Goal: Task Accomplishment & Management: Use online tool/utility

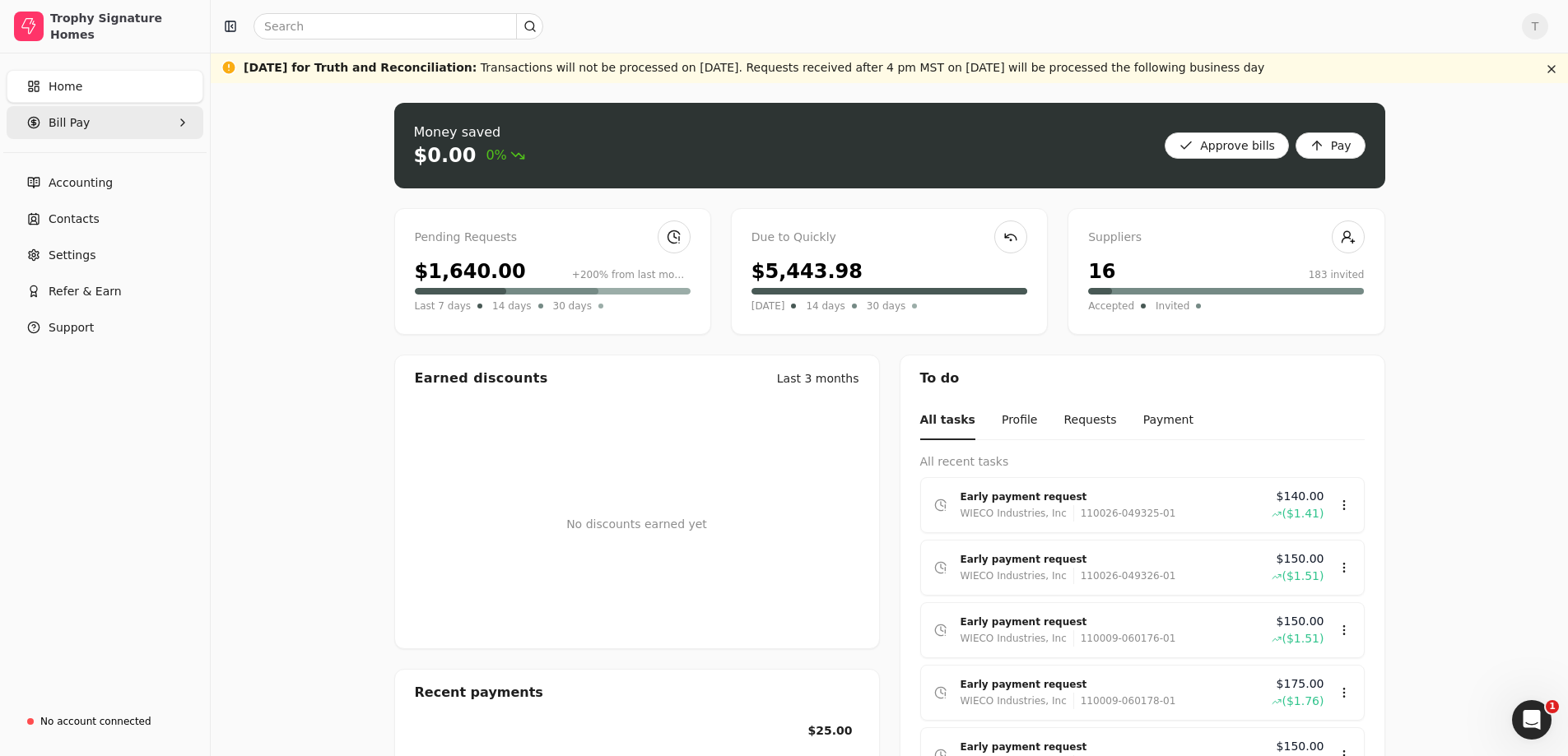
click at [164, 127] on Pay "Bill Pay" at bounding box center [105, 123] width 197 height 33
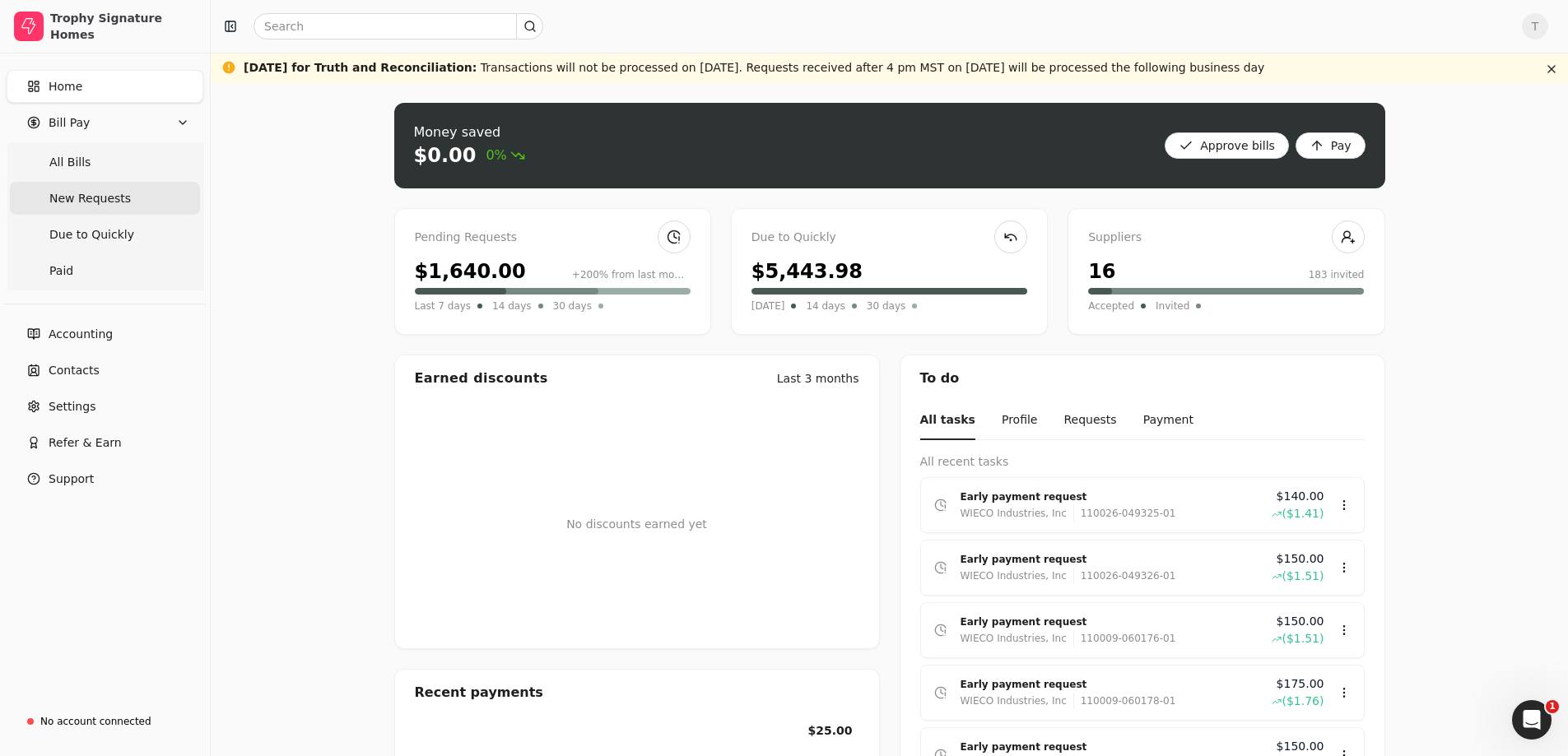
click at [137, 192] on Requests "New Requests" at bounding box center [105, 198] width 190 height 33
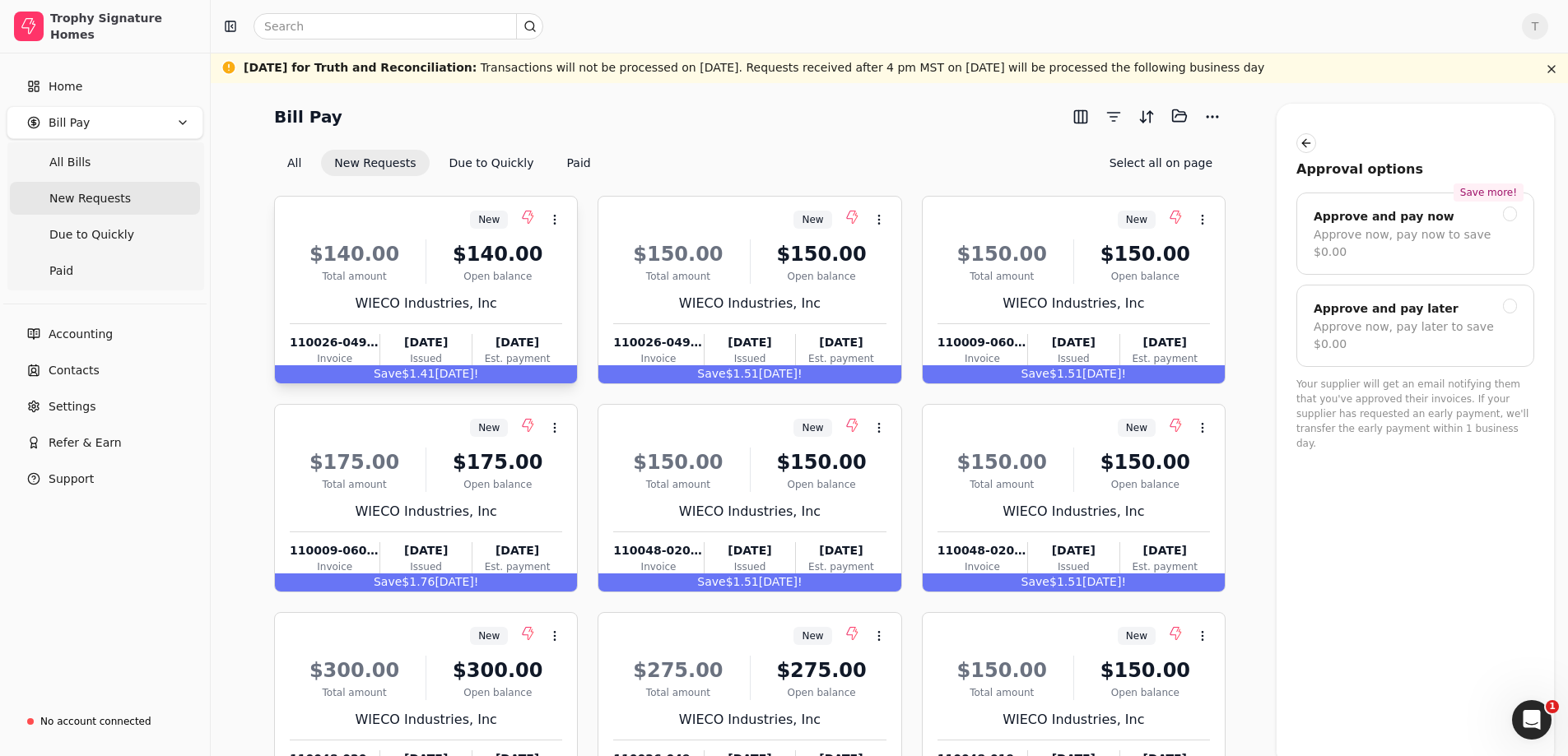
click at [512, 303] on div "WIECO Industries, Inc" at bounding box center [426, 303] width 273 height 20
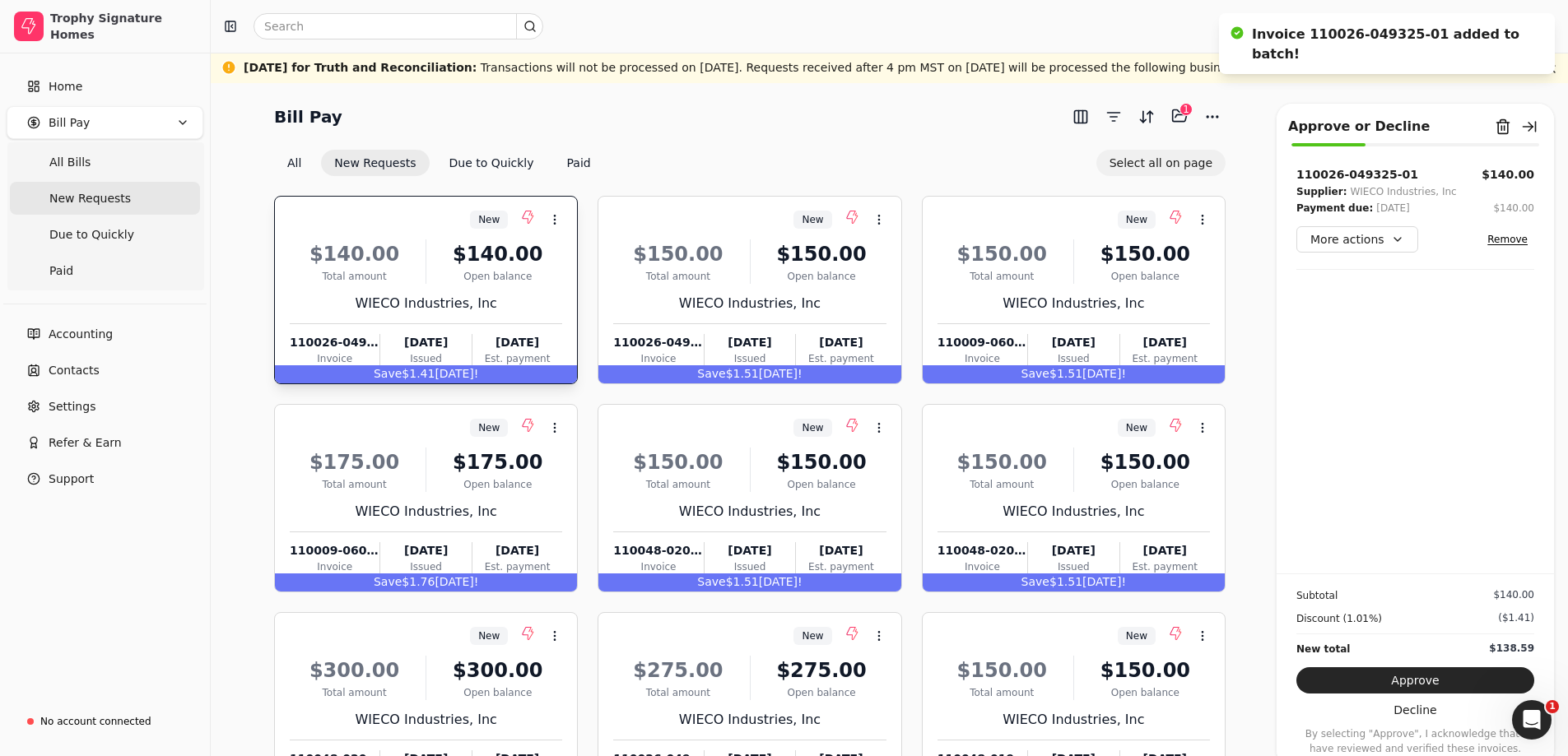
click at [1171, 169] on button "Select all on page" at bounding box center [1162, 163] width 129 height 26
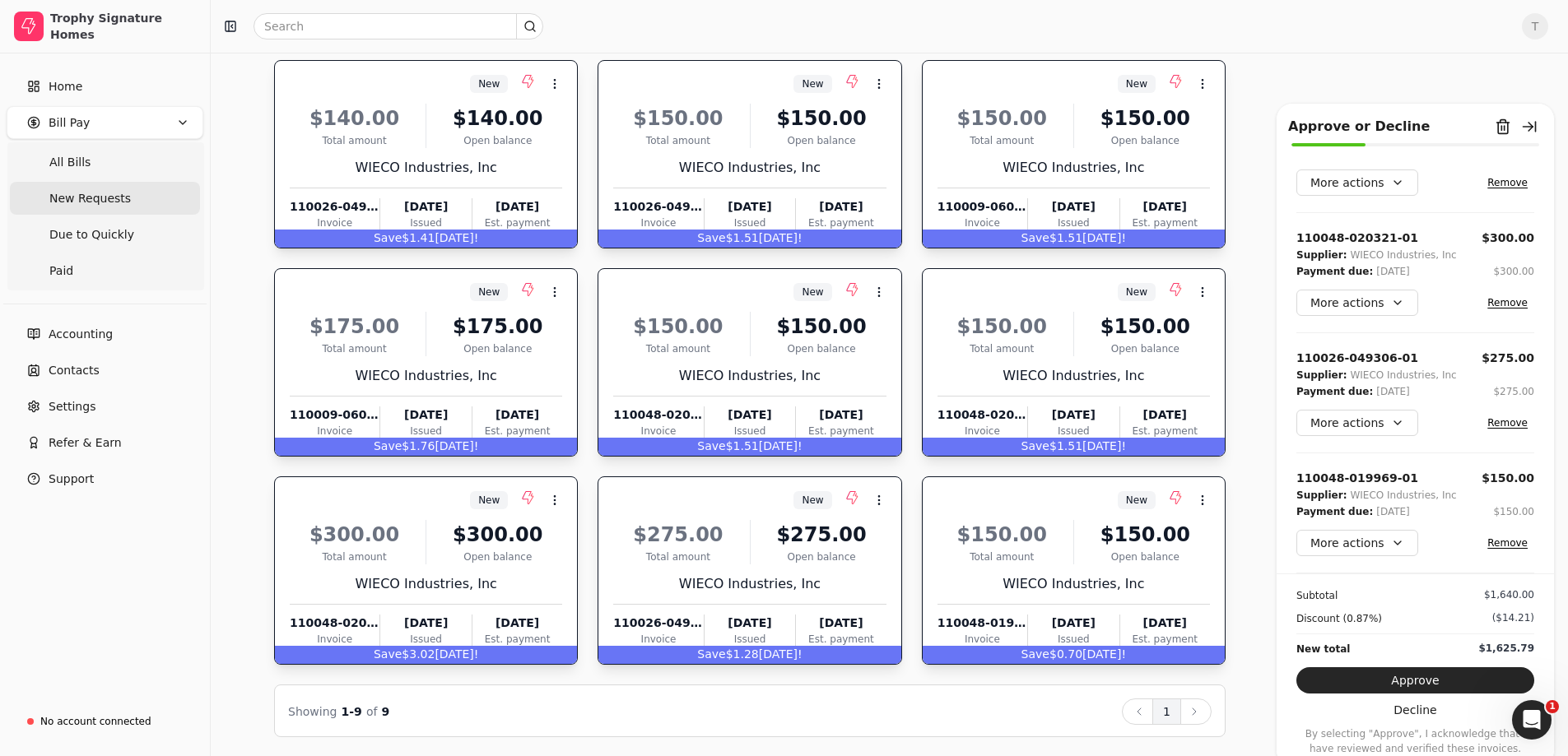
scroll to position [659, 0]
click at [1428, 680] on button "Approve" at bounding box center [1415, 680] width 238 height 26
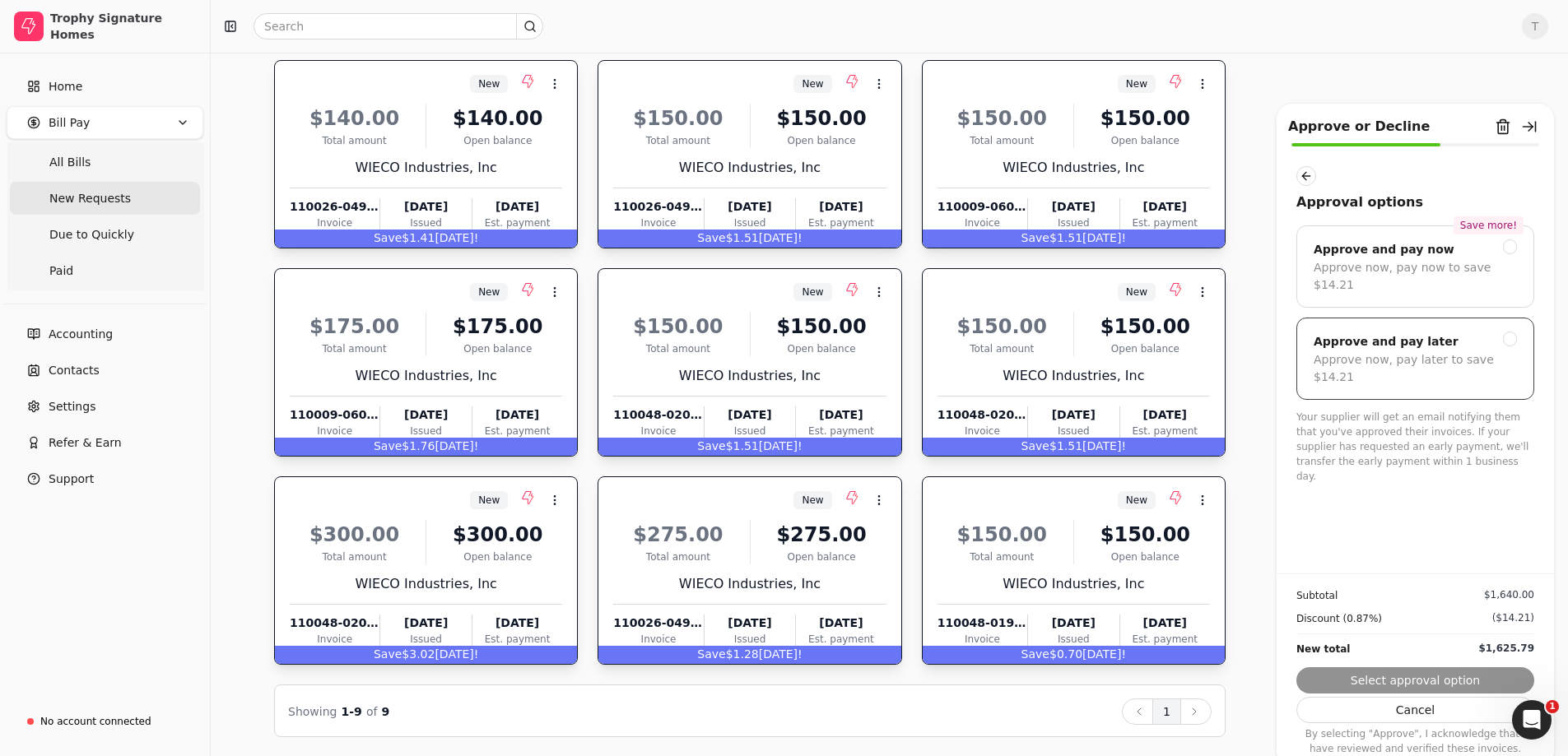
click at [1503, 332] on div at bounding box center [1510, 339] width 14 height 14
click at [1430, 684] on button "Submit approval" at bounding box center [1415, 680] width 238 height 26
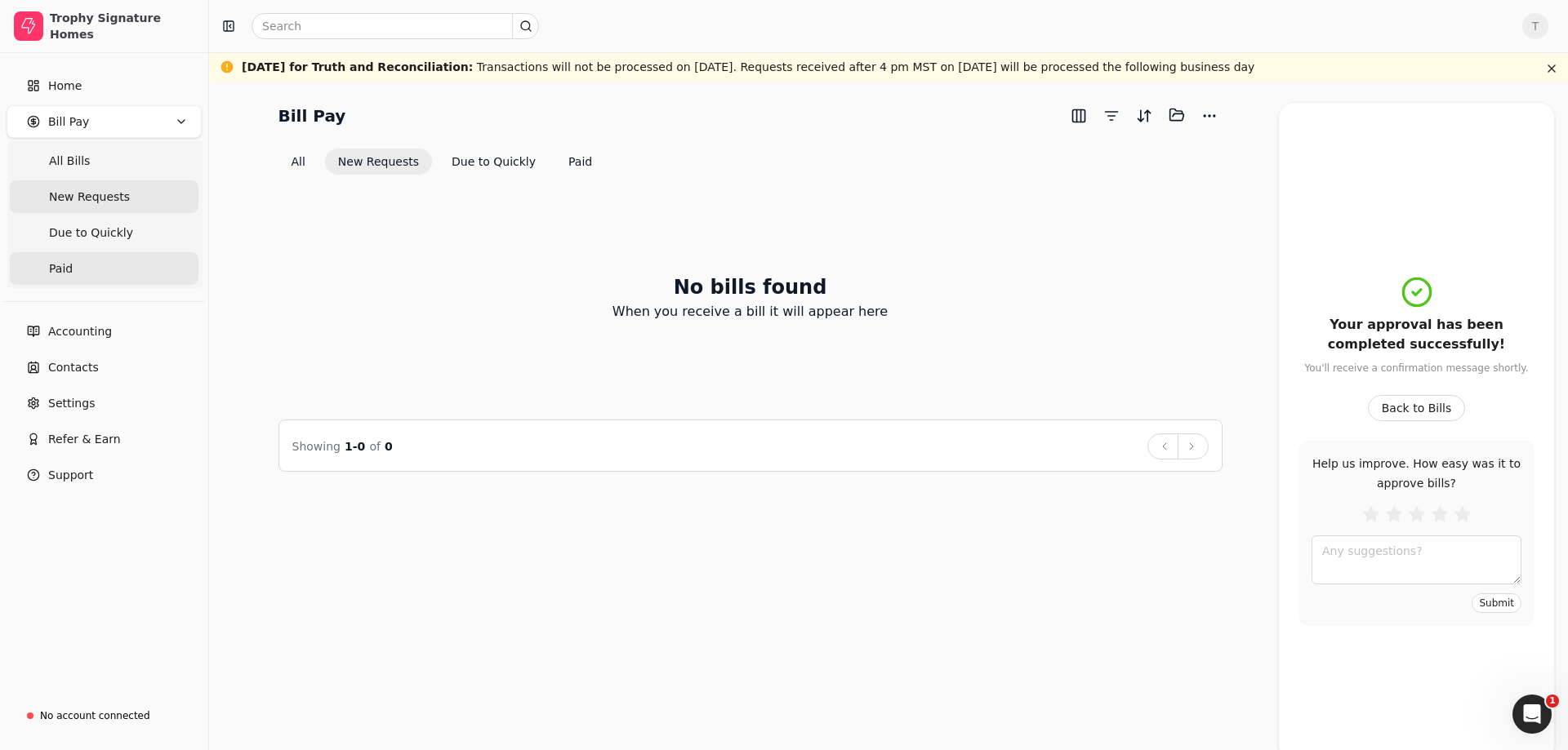
click at [107, 266] on link "Paid" at bounding box center [104, 269] width 188 height 33
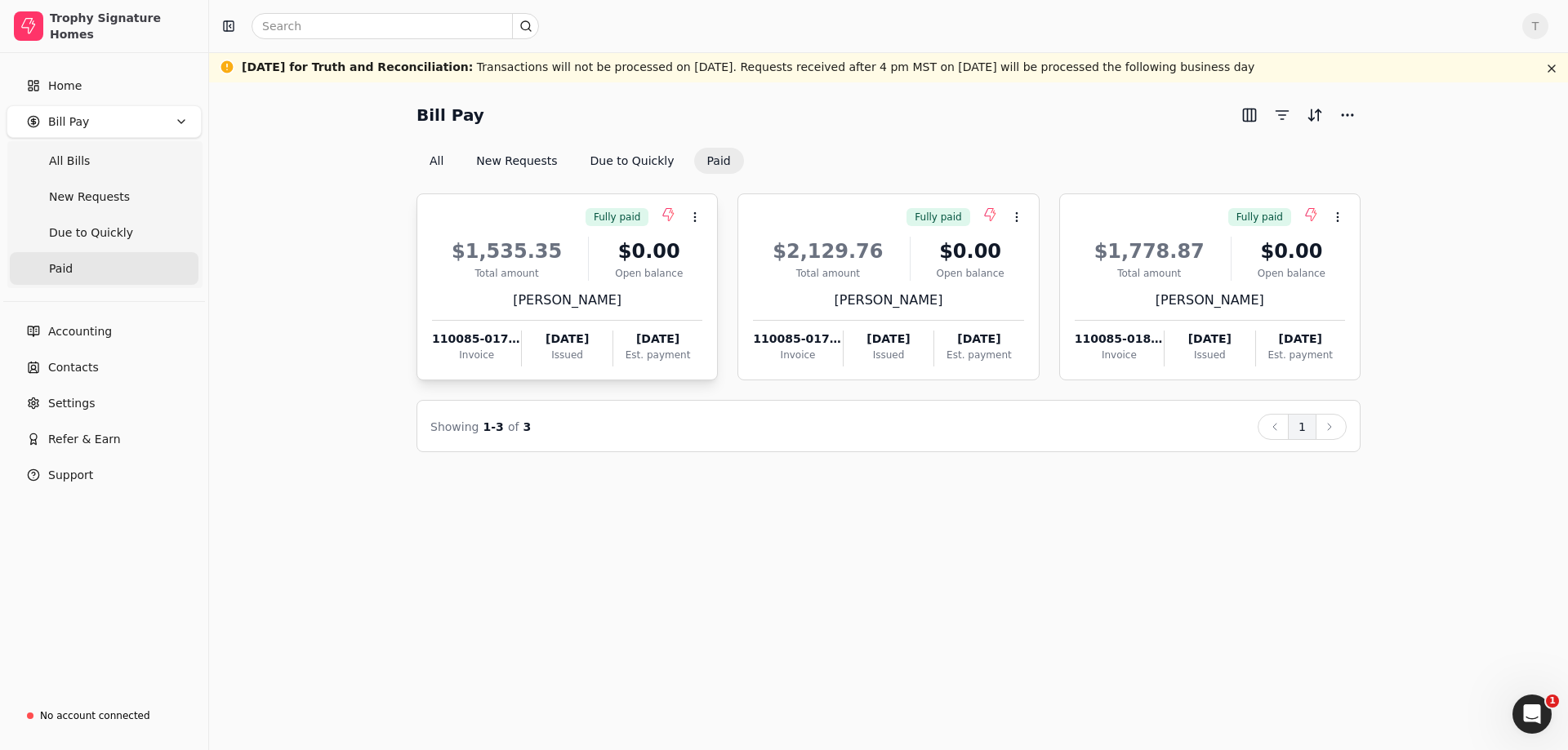
click at [620, 356] on div "Est. payment" at bounding box center [657, 355] width 89 height 14
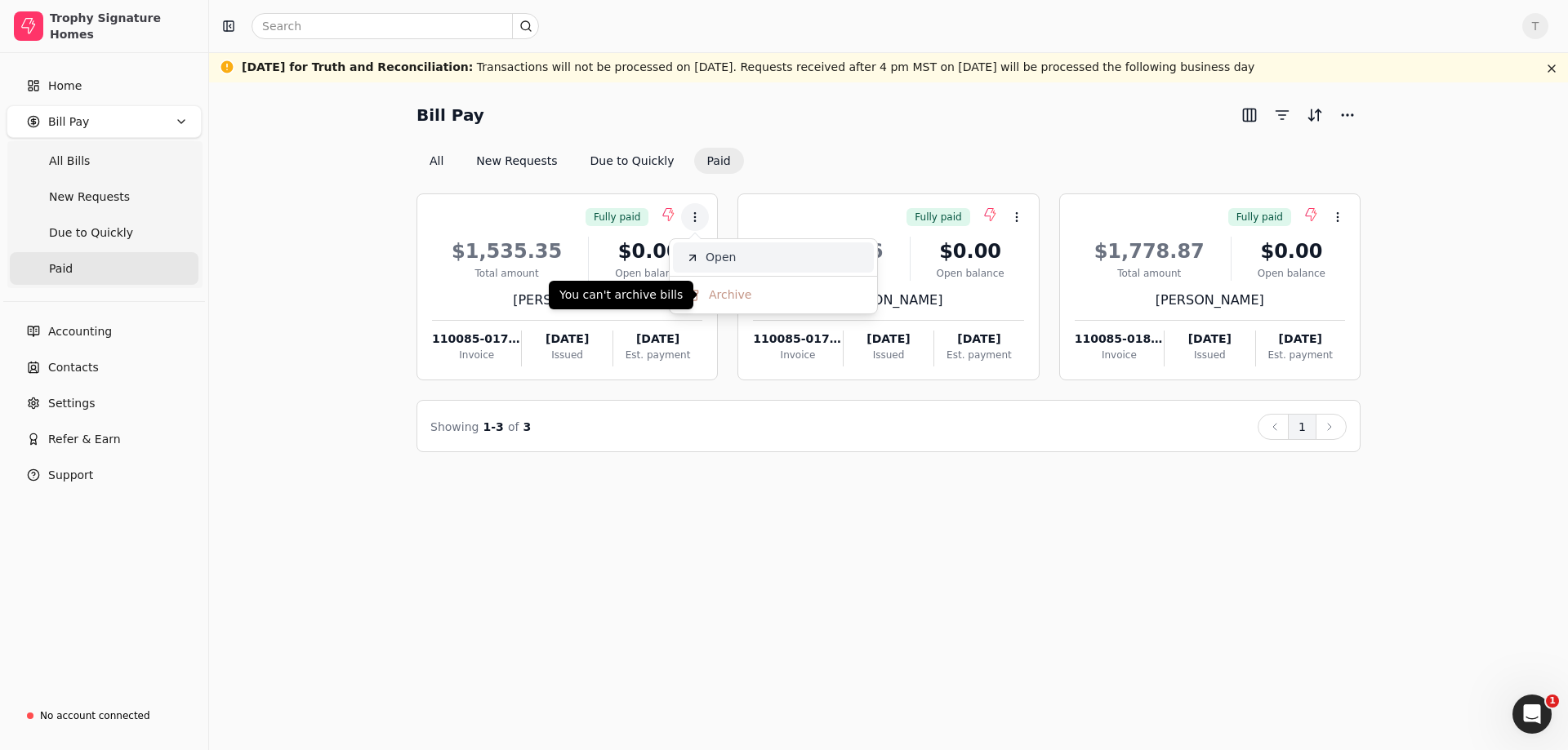
click at [703, 259] on li "Open" at bounding box center [773, 258] width 201 height 30
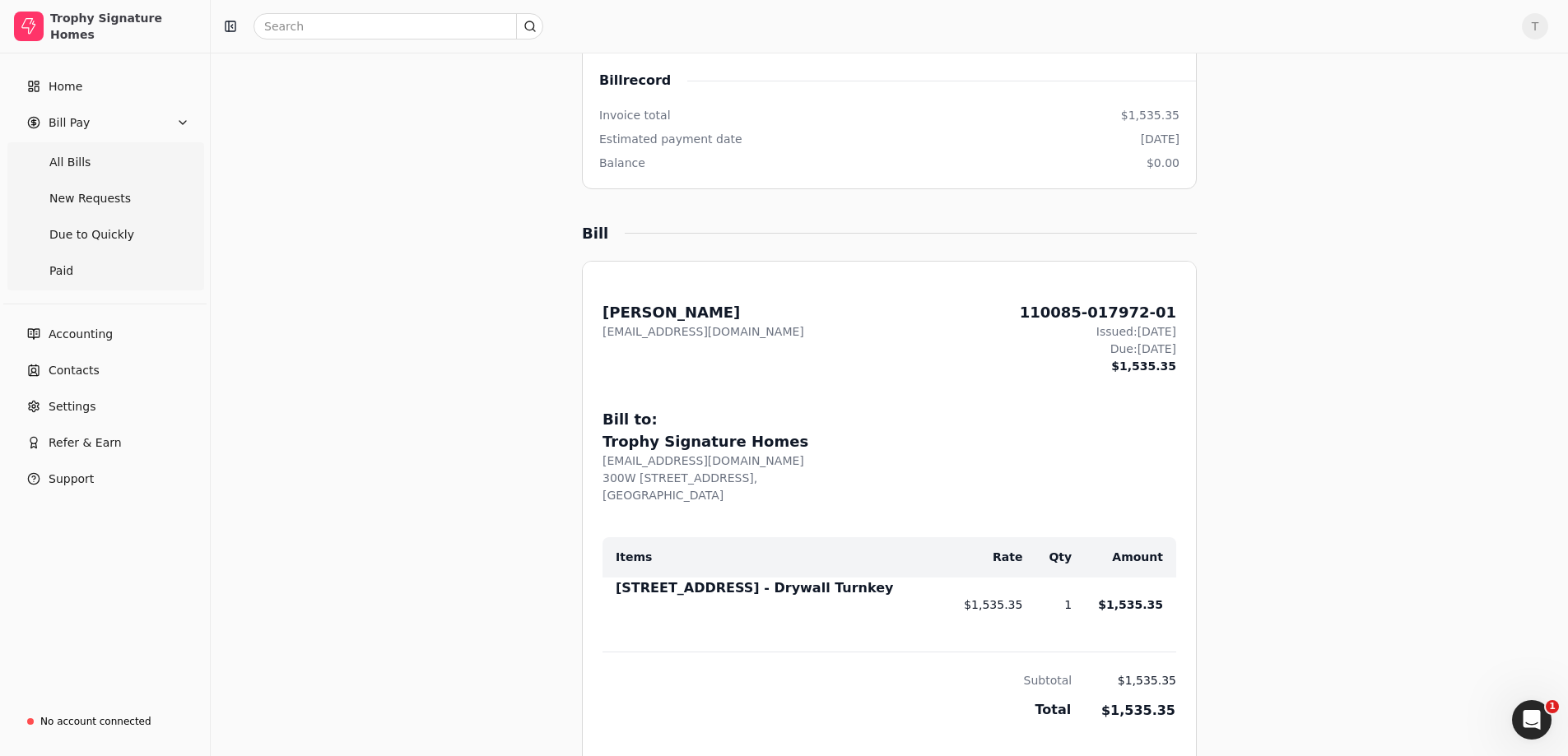
scroll to position [160, 0]
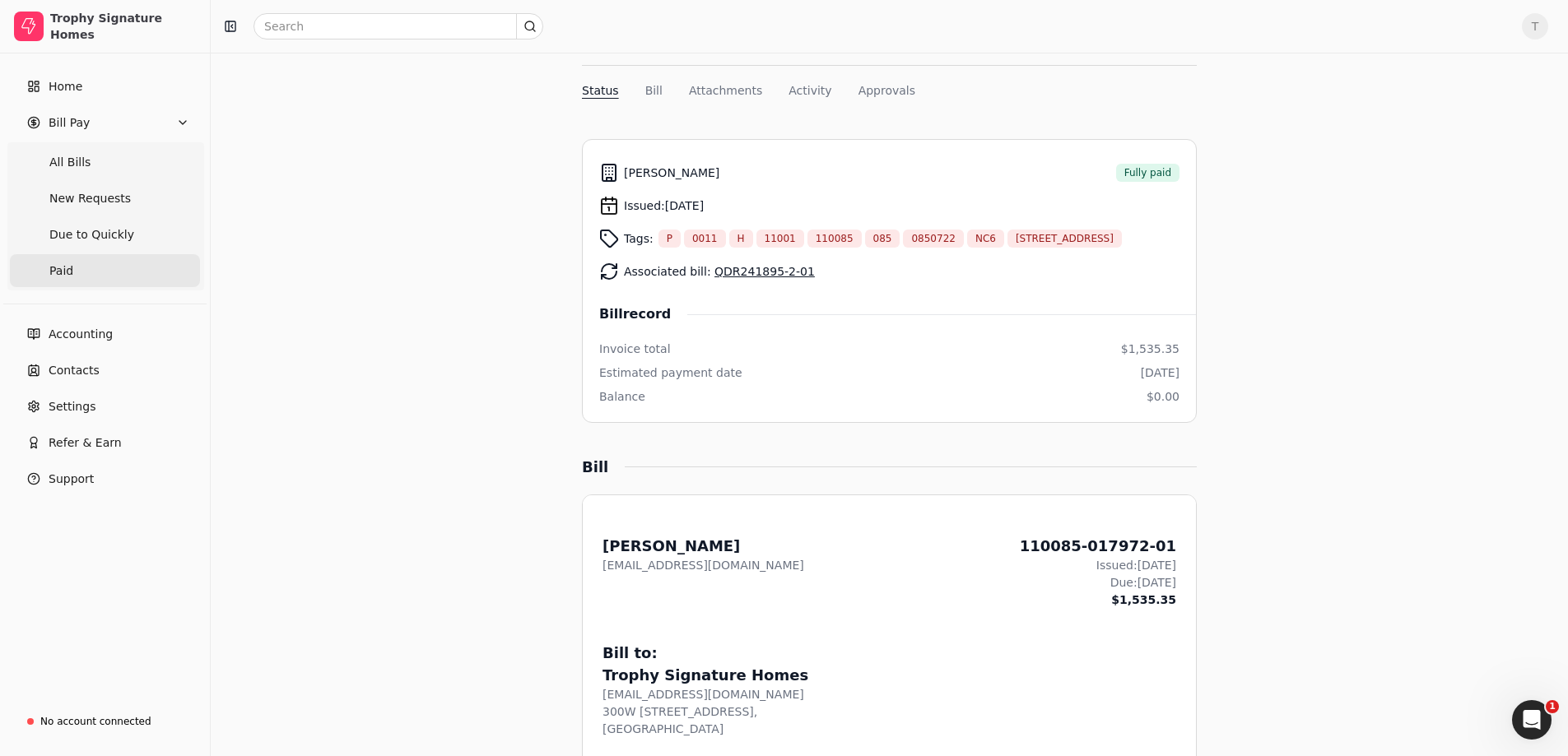
click at [112, 258] on link "Paid" at bounding box center [105, 271] width 190 height 33
